Goal: Check status: Check status

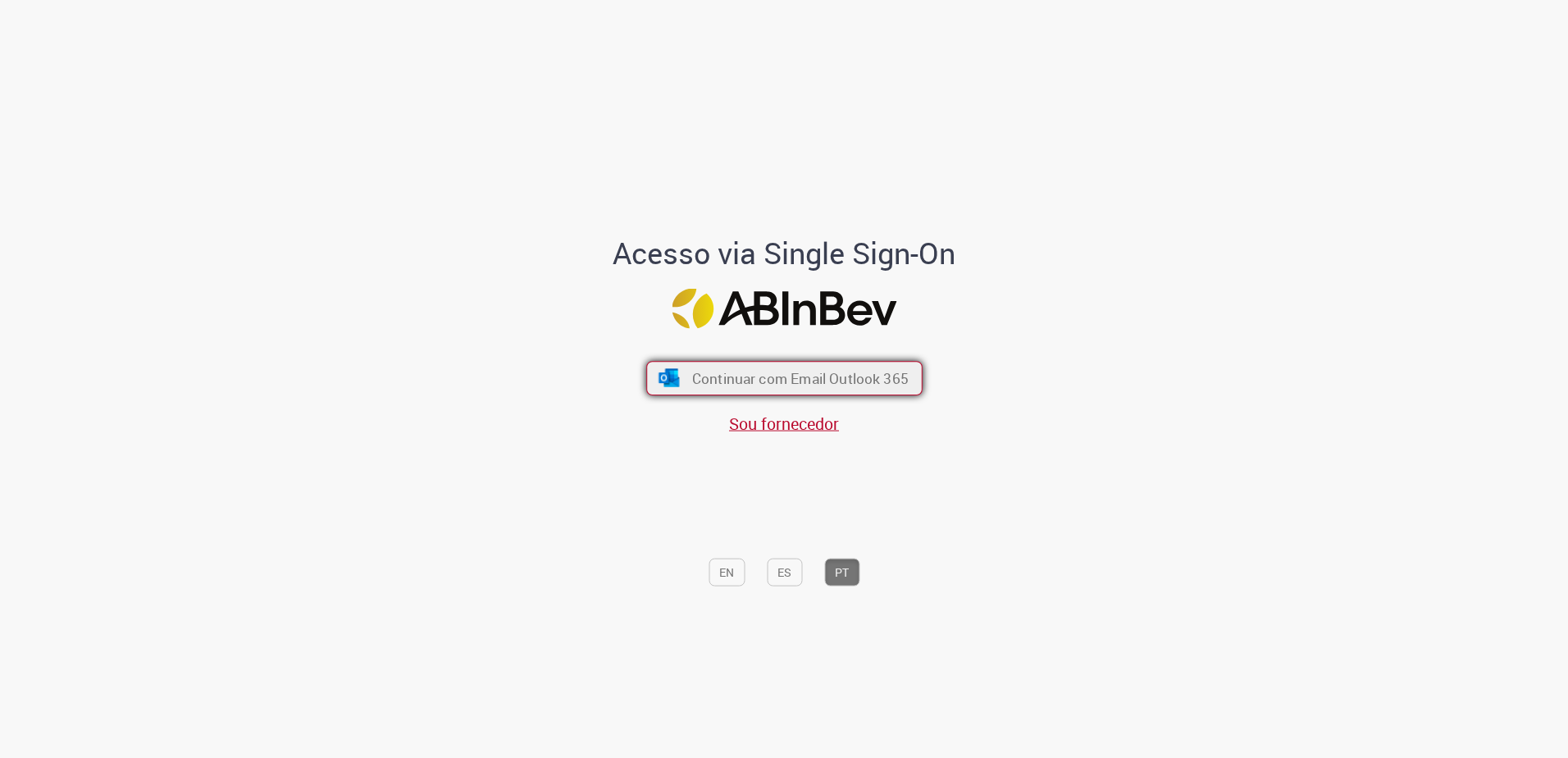
click at [769, 387] on span "Continuar com Email Outlook 365" at bounding box center [800, 377] width 217 height 19
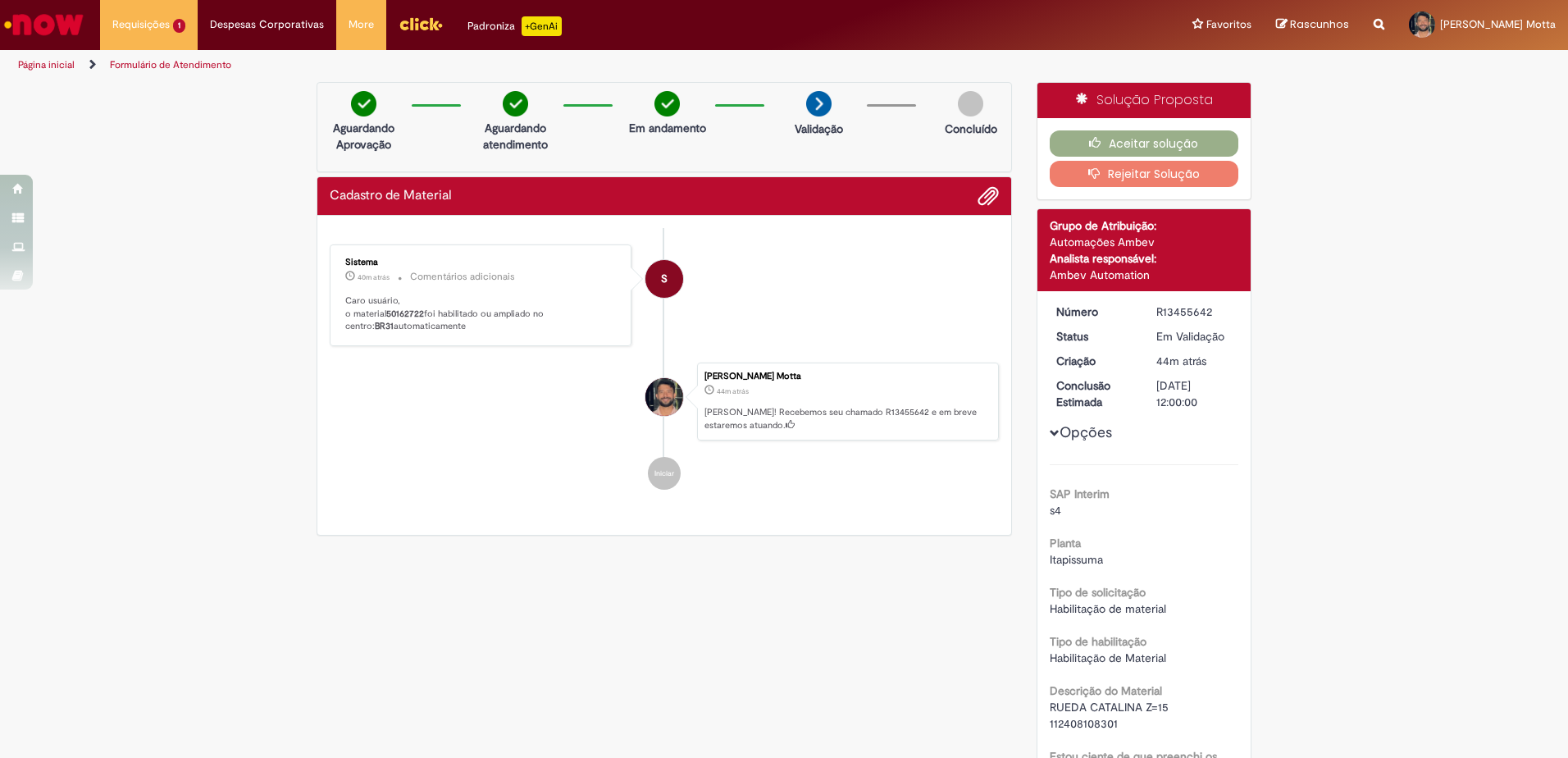
click at [410, 309] on b "50162722" at bounding box center [405, 313] width 38 height 12
copy p "50162722"
